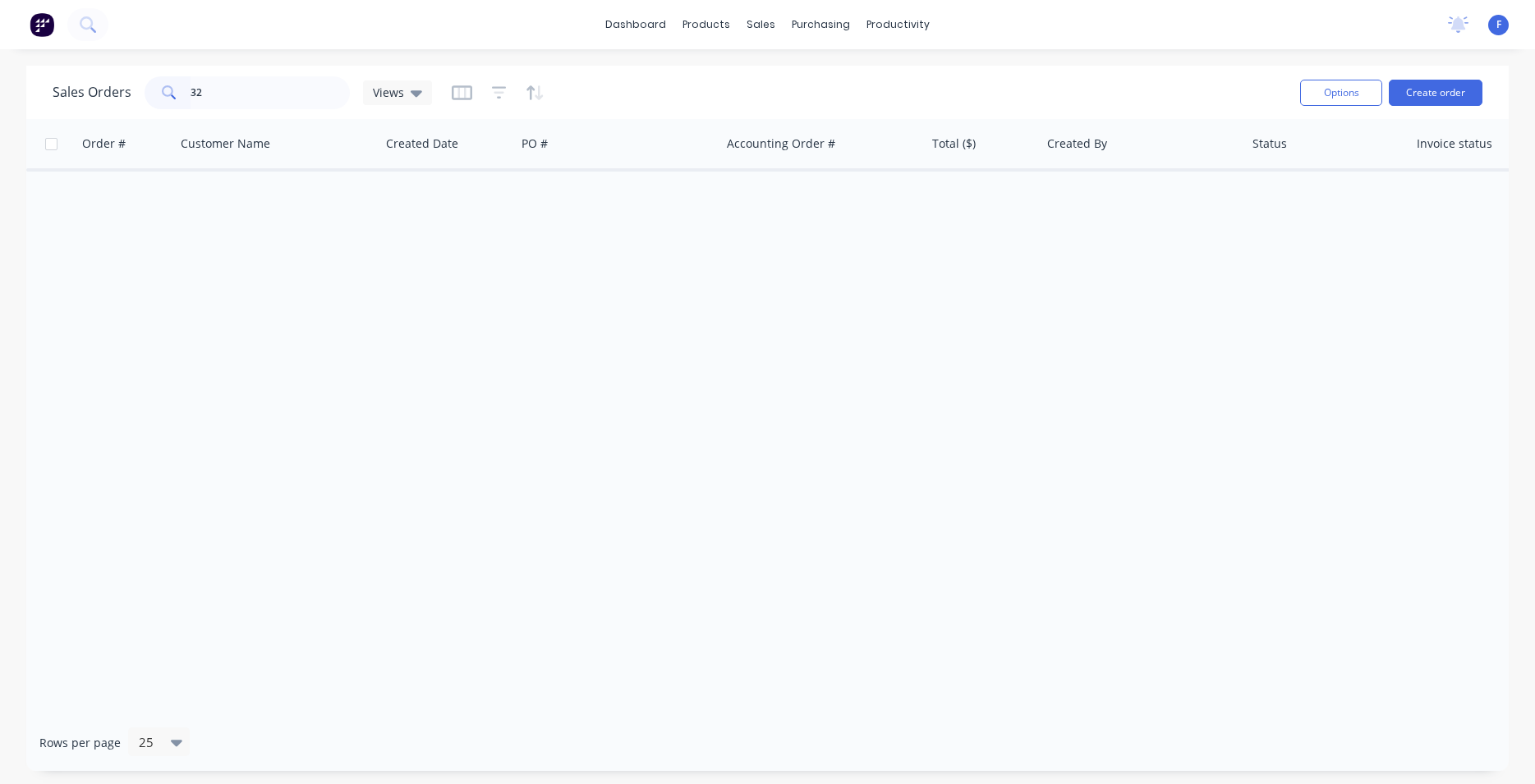
type input "3"
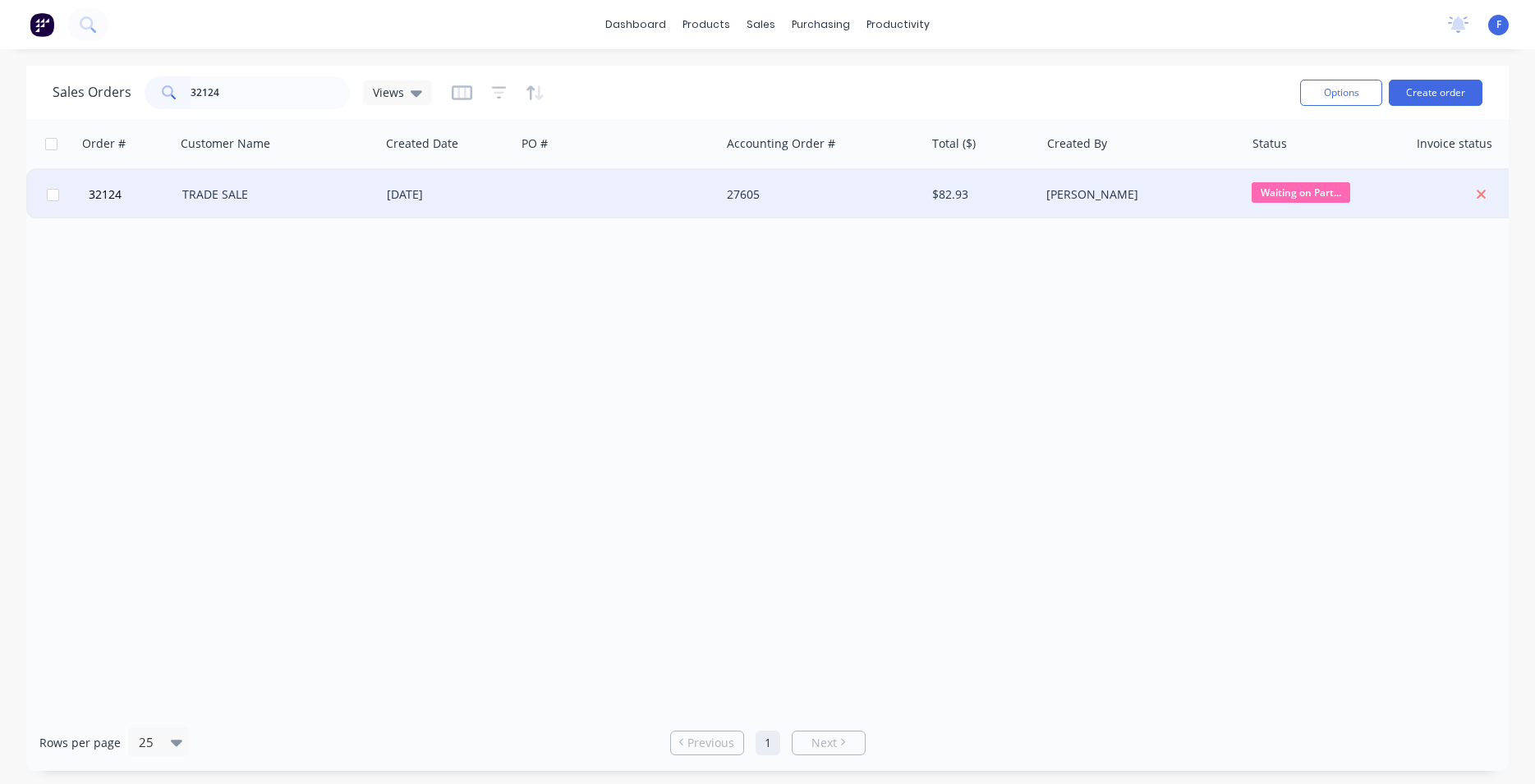
type input "32124"
click at [529, 205] on div at bounding box center [618, 195] width 205 height 49
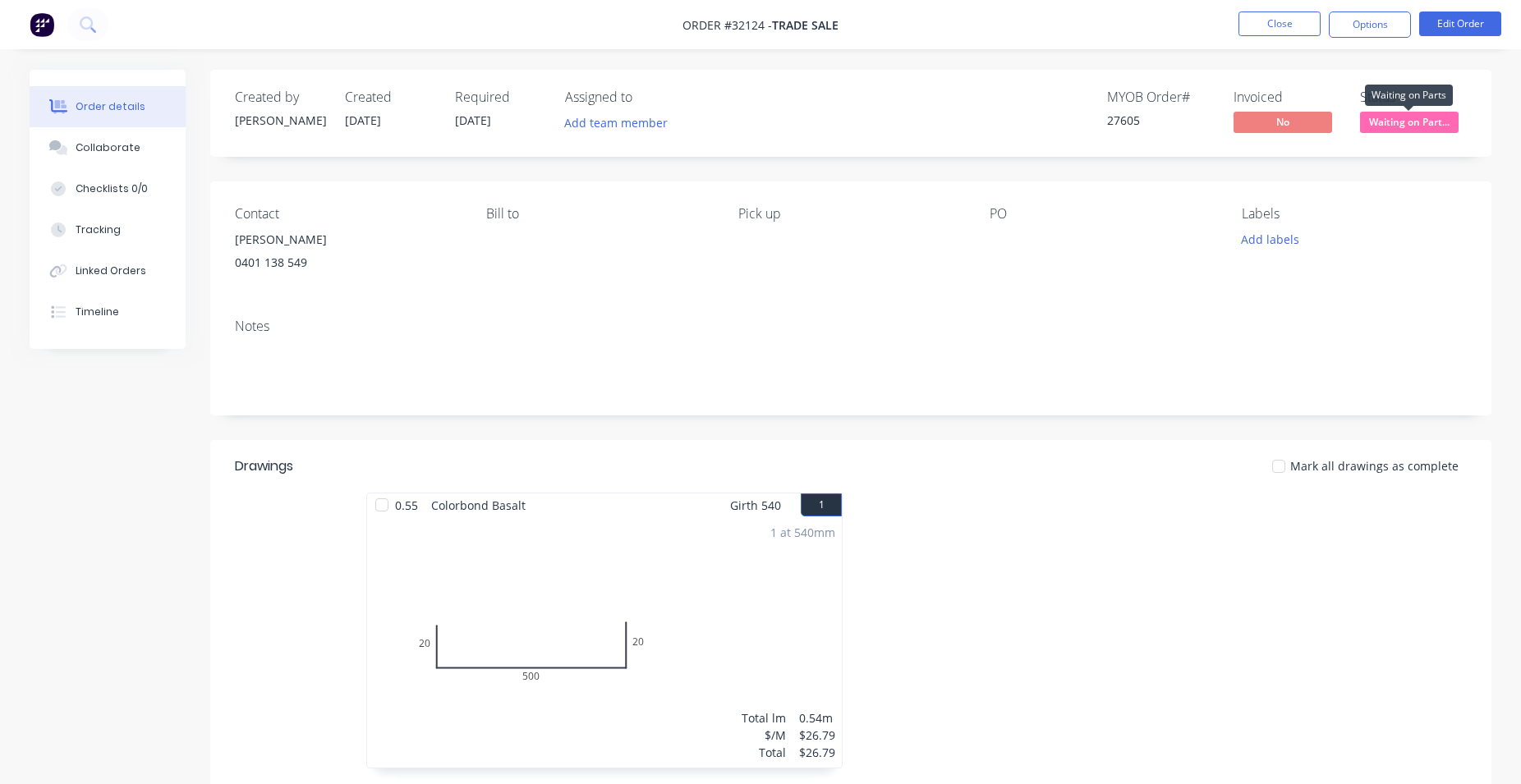
click at [1417, 121] on span "Waiting on Part..." at bounding box center [1410, 122] width 99 height 21
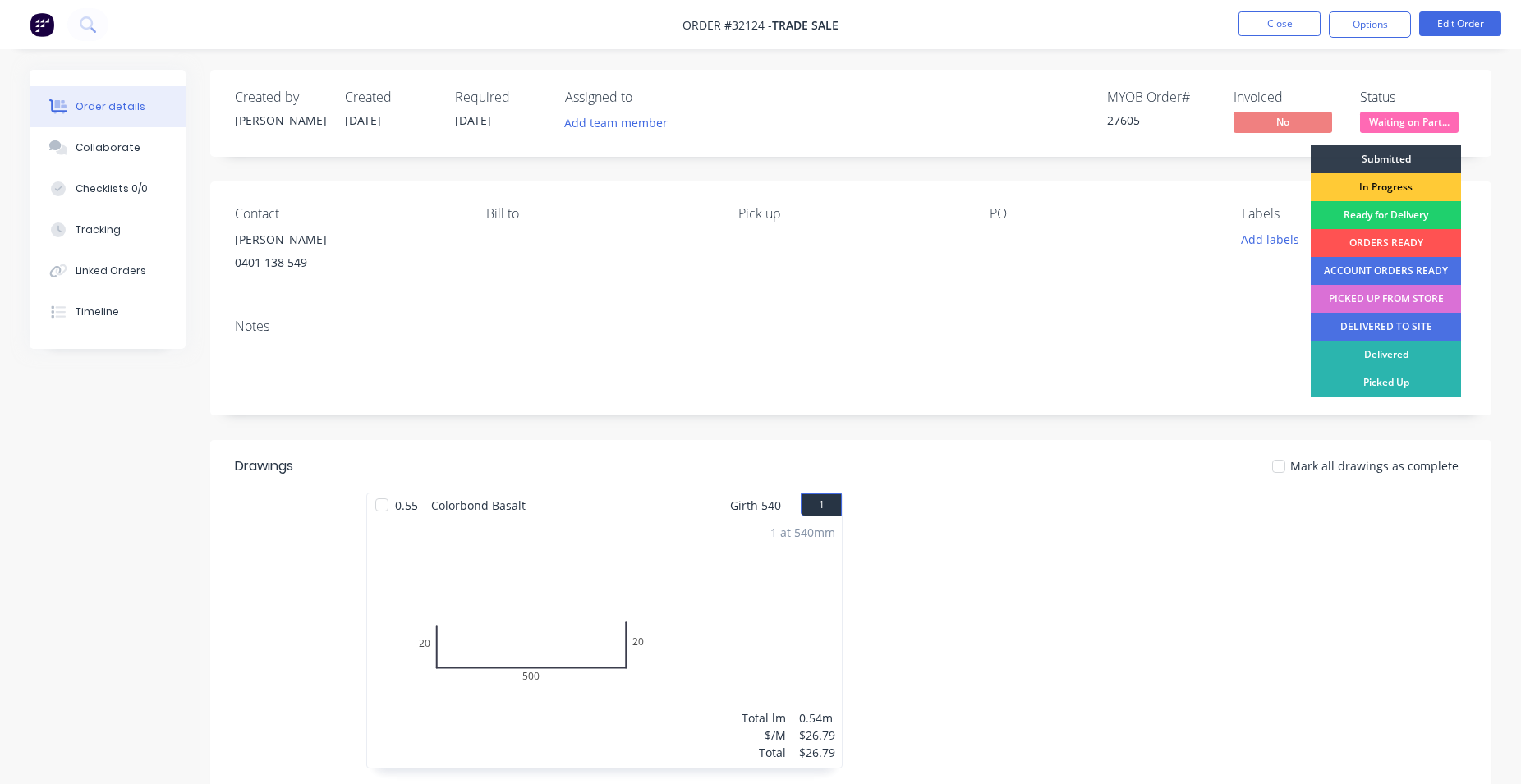
click at [1410, 303] on div "PICKED UP FROM STORE" at bounding box center [1387, 298] width 150 height 28
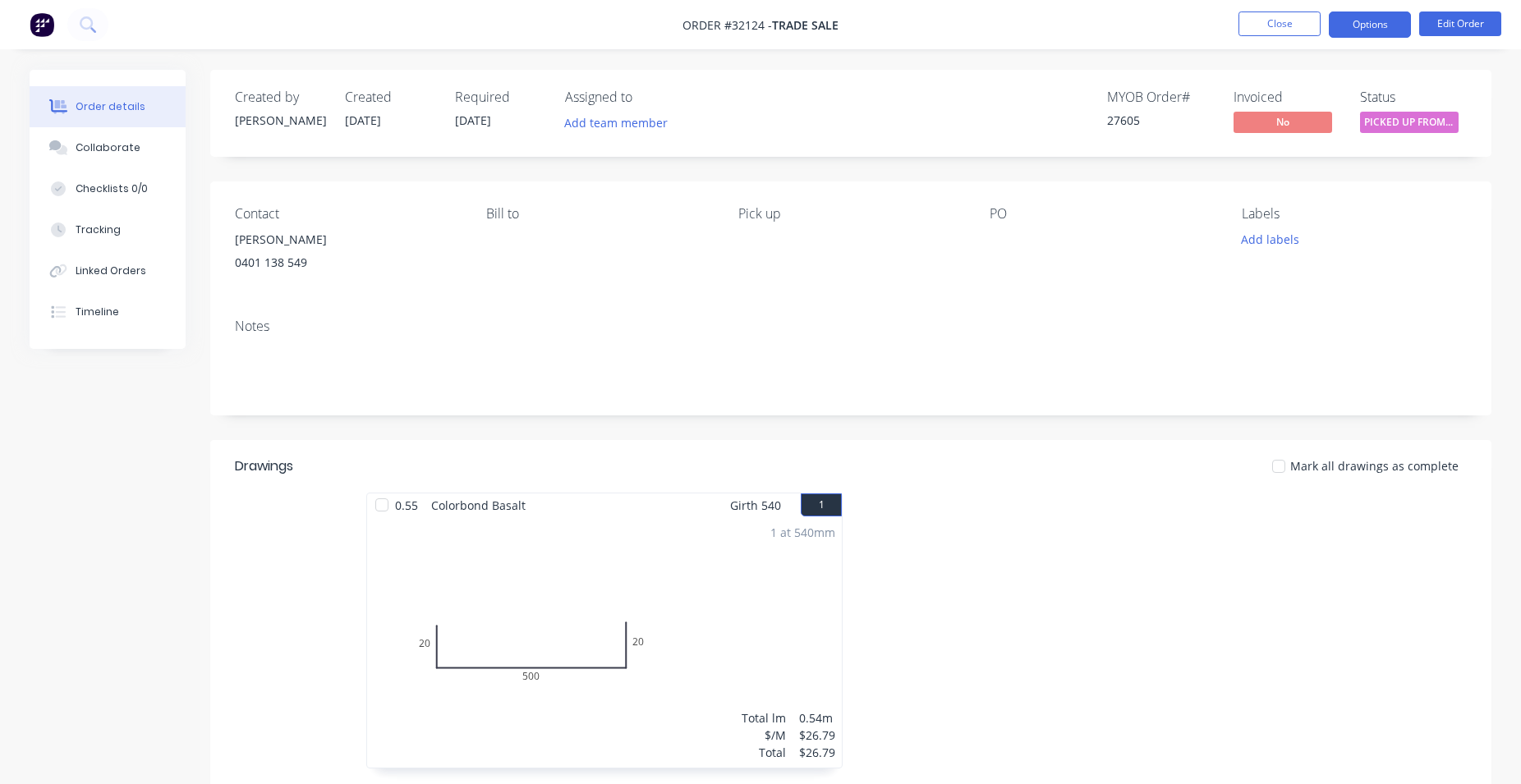
click at [1361, 28] on button "Options" at bounding box center [1370, 24] width 82 height 26
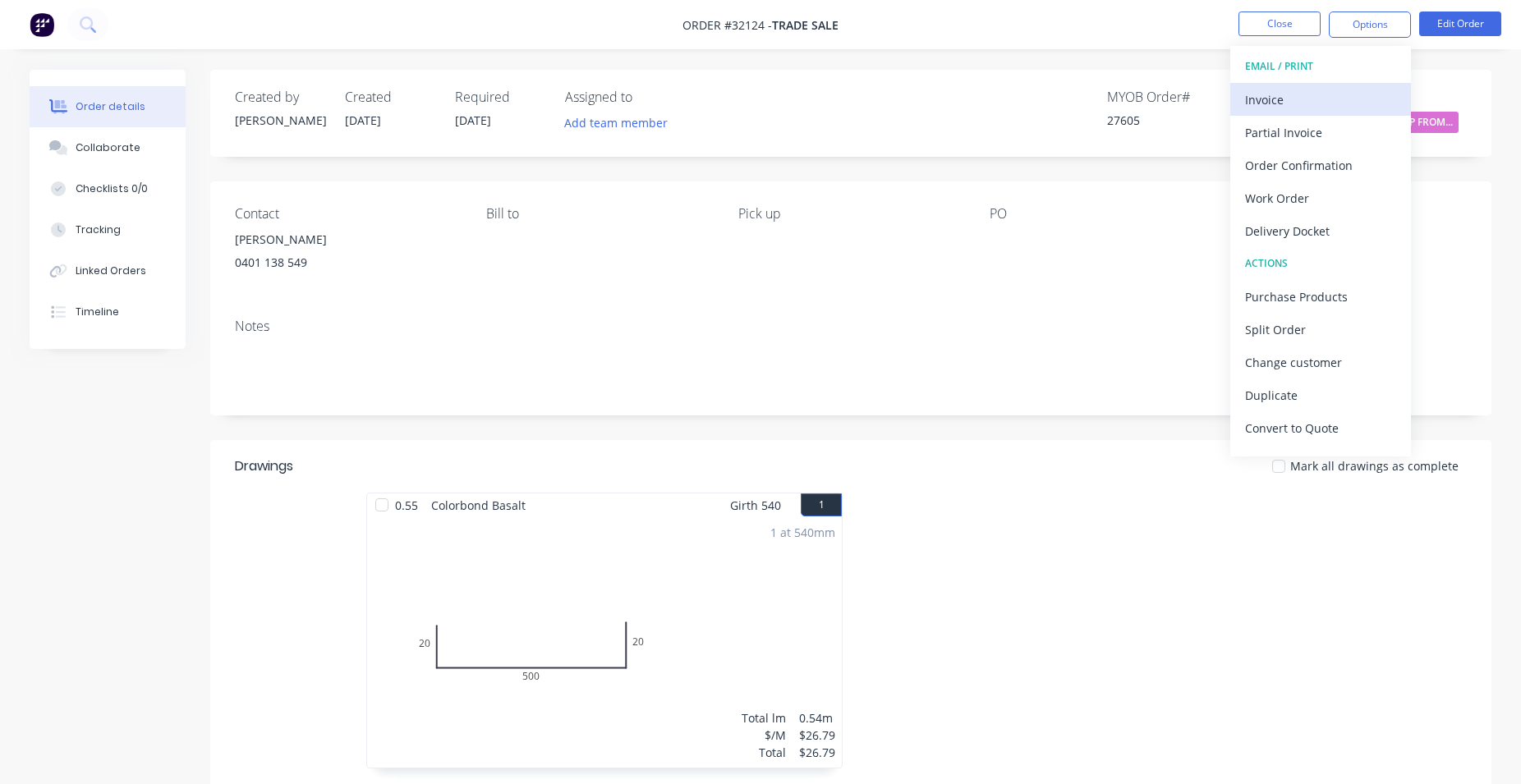
click at [1303, 84] on button "Invoice" at bounding box center [1321, 99] width 180 height 33
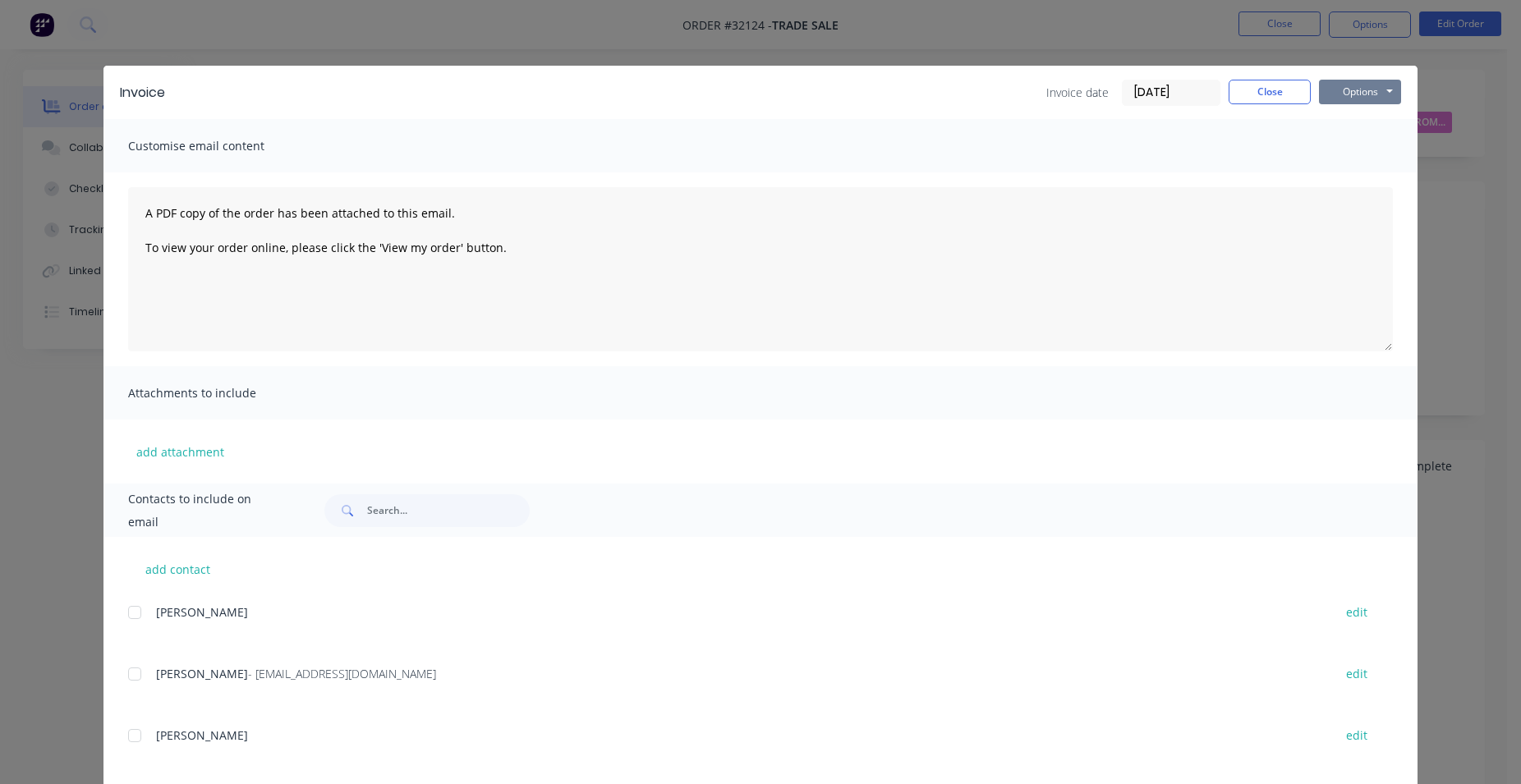
click at [1372, 94] on button "Options" at bounding box center [1361, 92] width 82 height 25
click at [1371, 144] on button "Print" at bounding box center [1372, 148] width 105 height 27
click at [1274, 98] on button "Close" at bounding box center [1270, 92] width 82 height 25
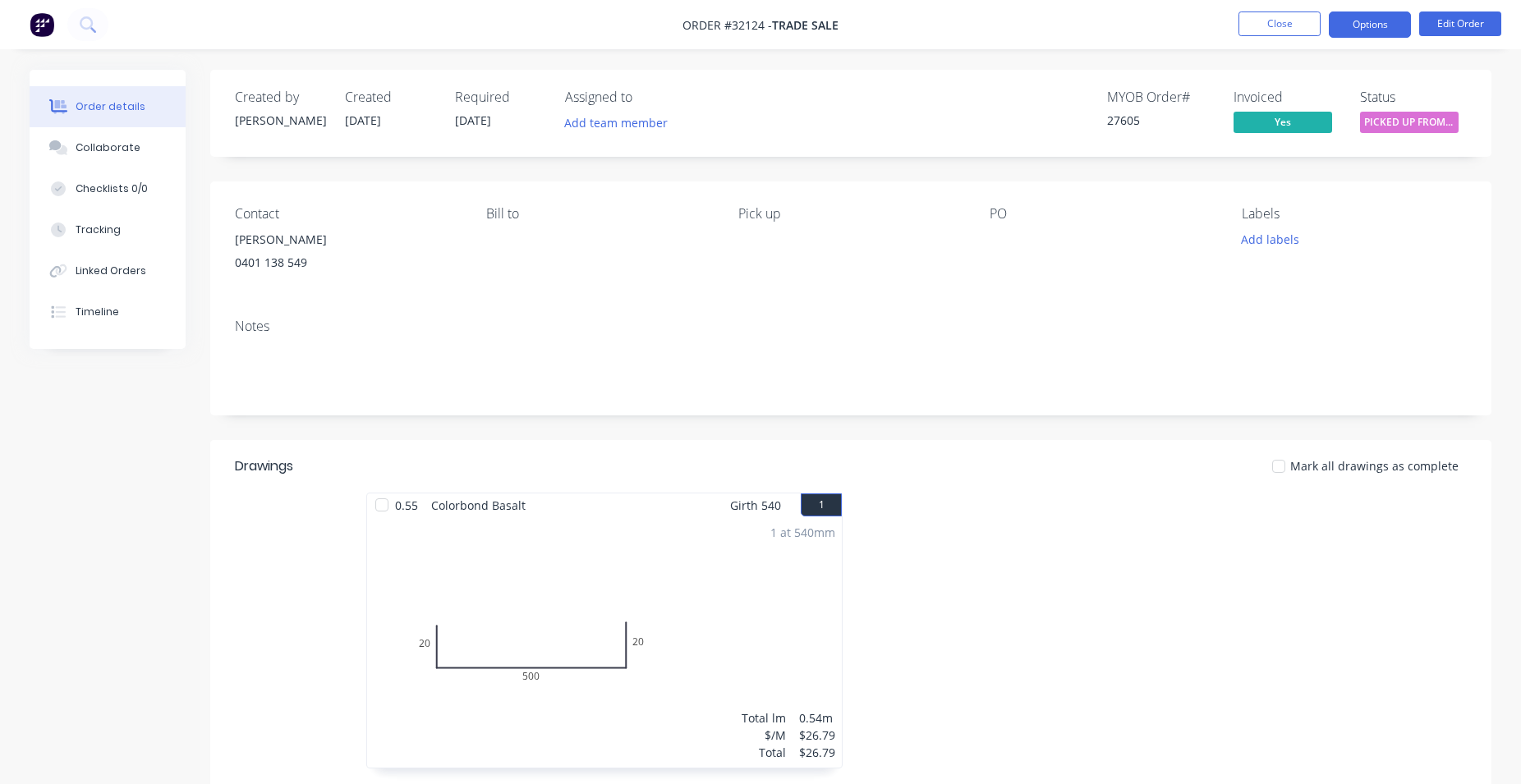
click at [1383, 28] on button "Options" at bounding box center [1370, 24] width 82 height 26
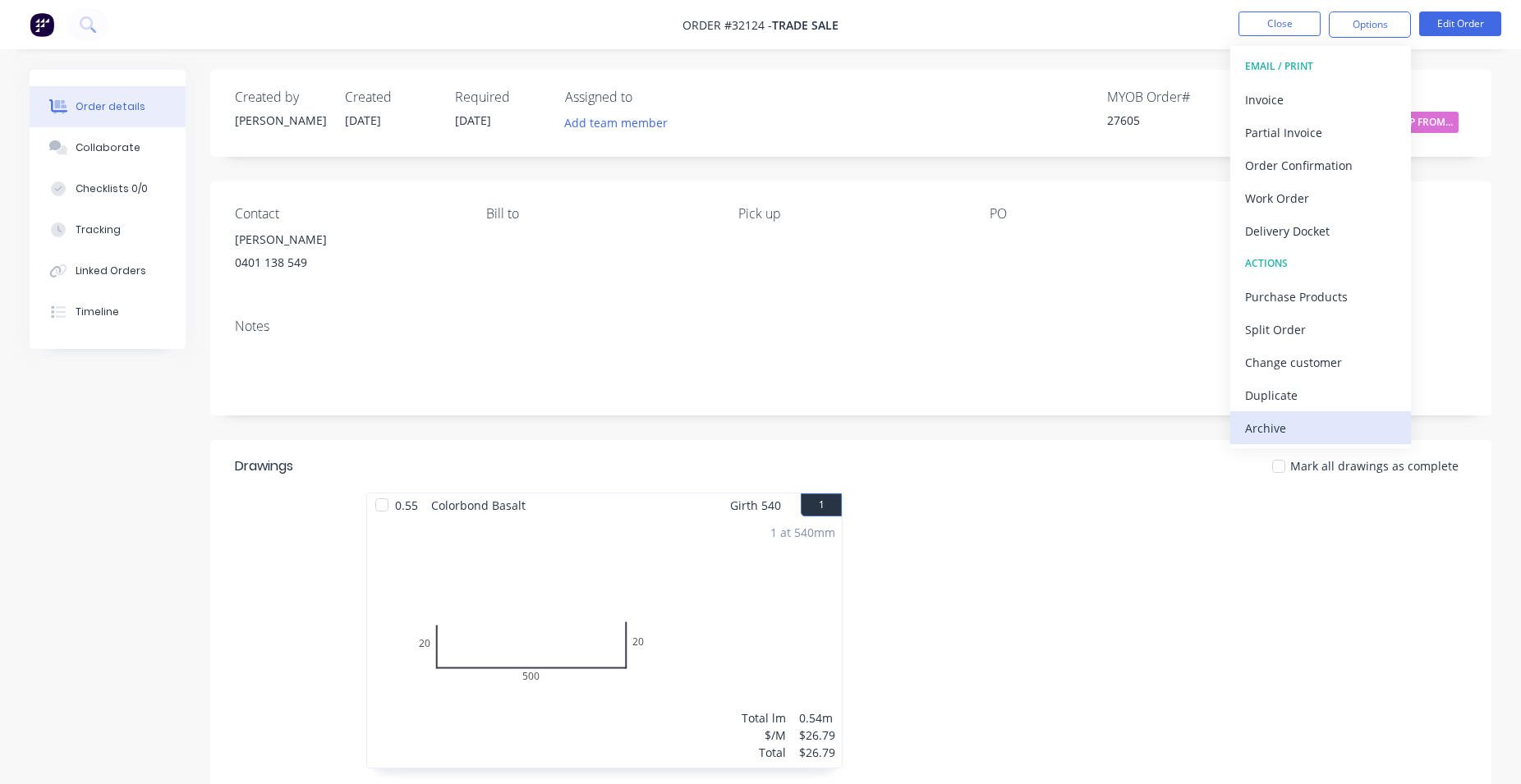
click at [1341, 425] on div "Archive" at bounding box center [1321, 428] width 151 height 24
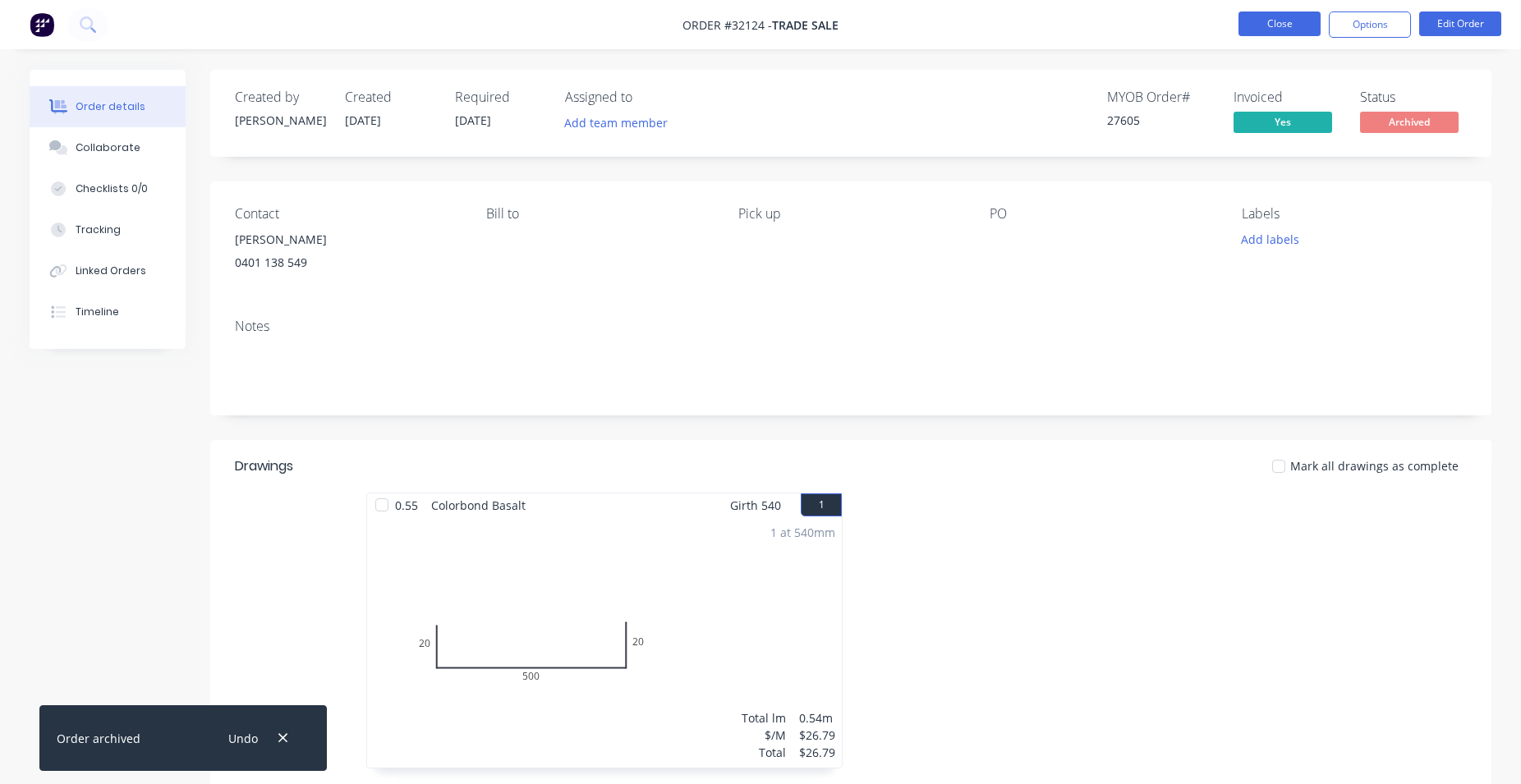
click at [1263, 25] on button "Close" at bounding box center [1280, 24] width 82 height 25
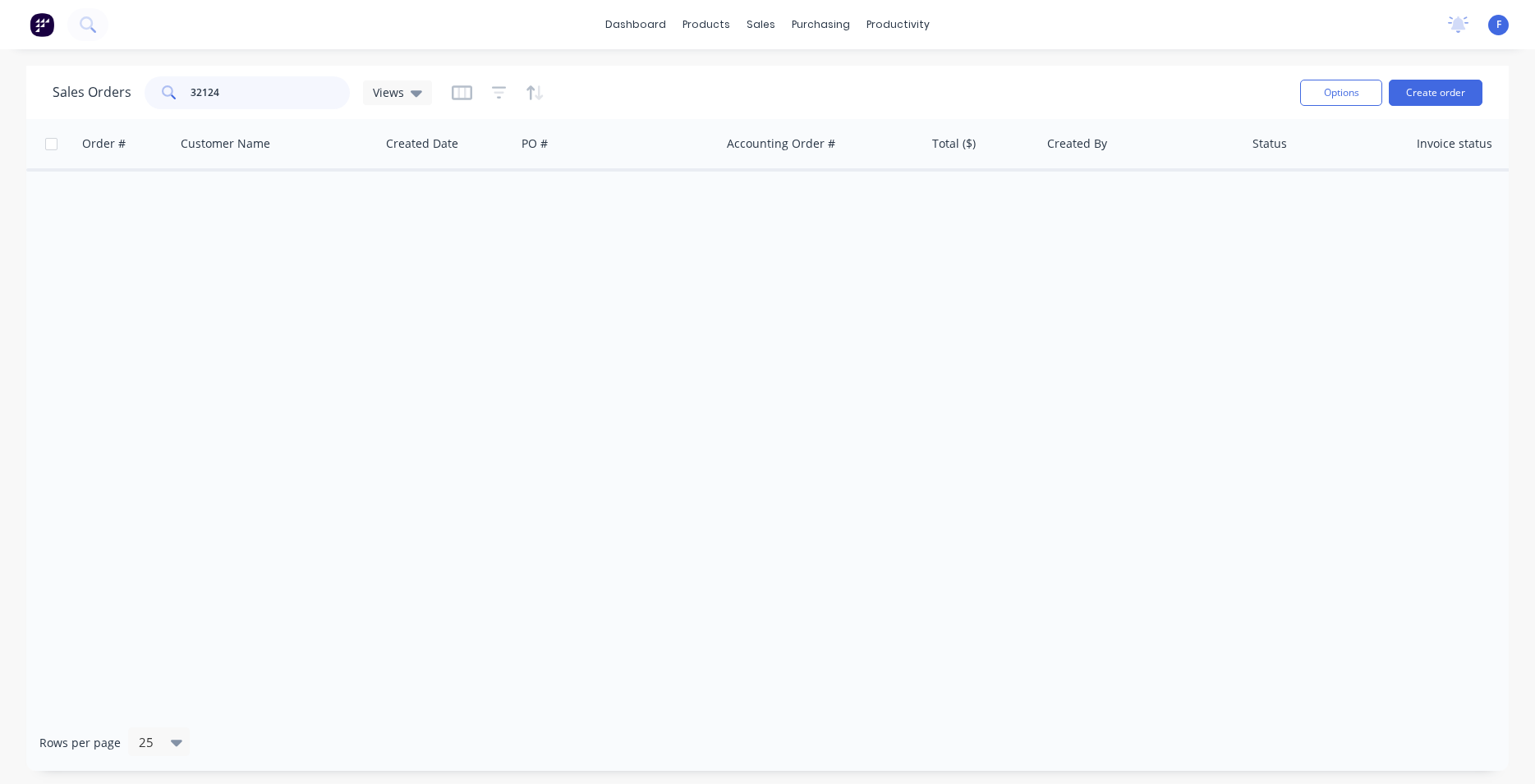
click at [242, 79] on input "32124" at bounding box center [271, 92] width 160 height 33
type input "3"
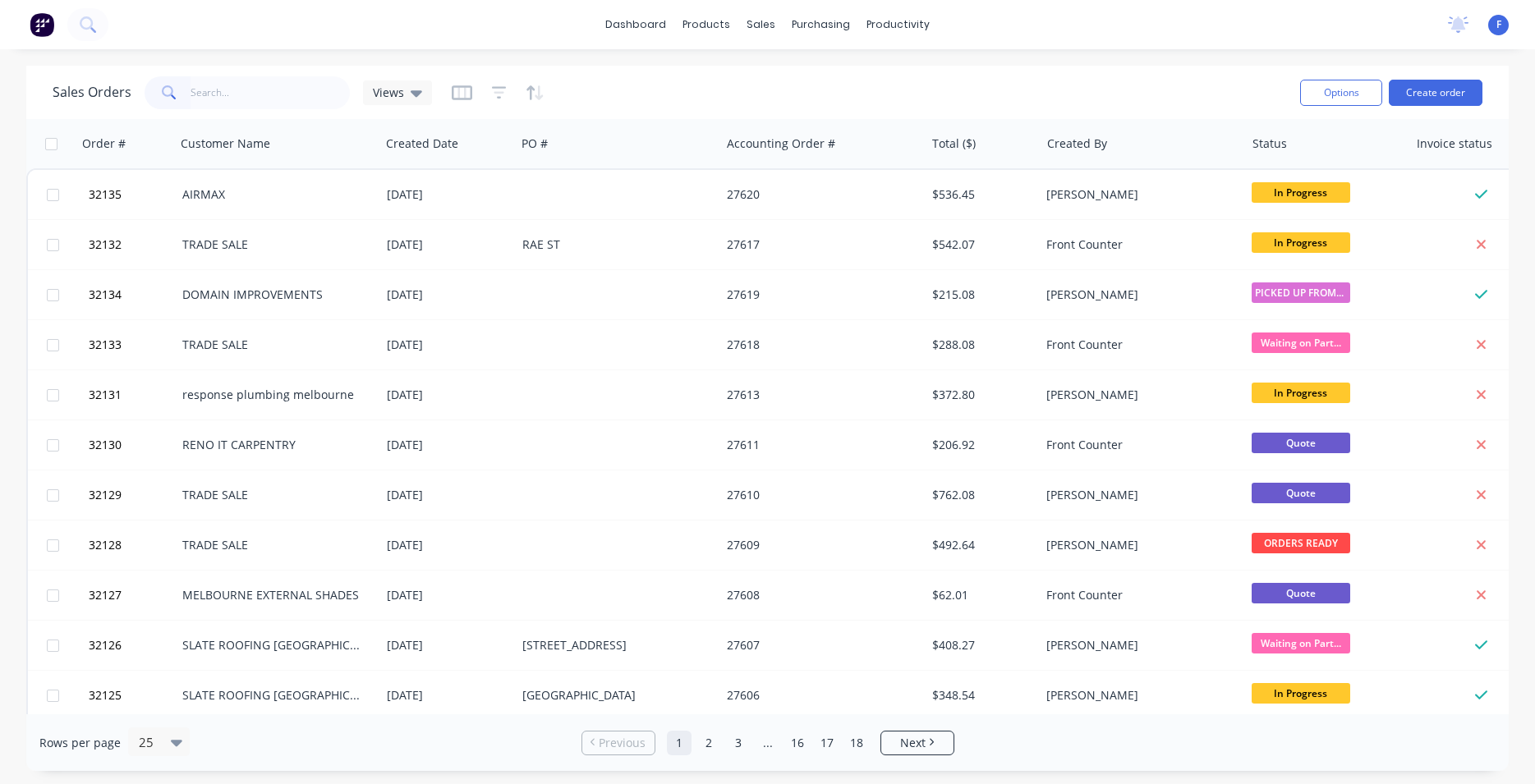
click at [36, 25] on img at bounding box center [42, 25] width 25 height 25
